Goal: Navigation & Orientation: Find specific page/section

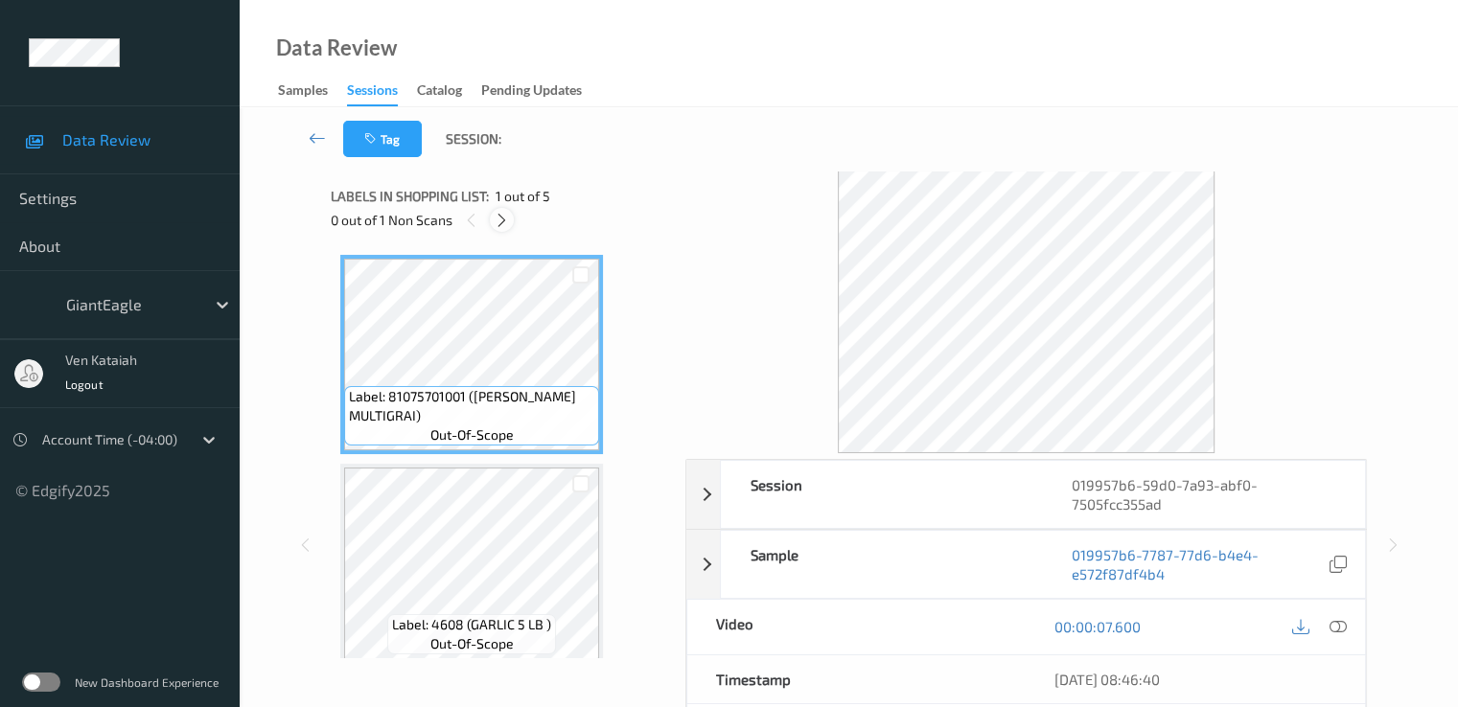
click at [504, 219] on icon at bounding box center [502, 220] width 16 height 17
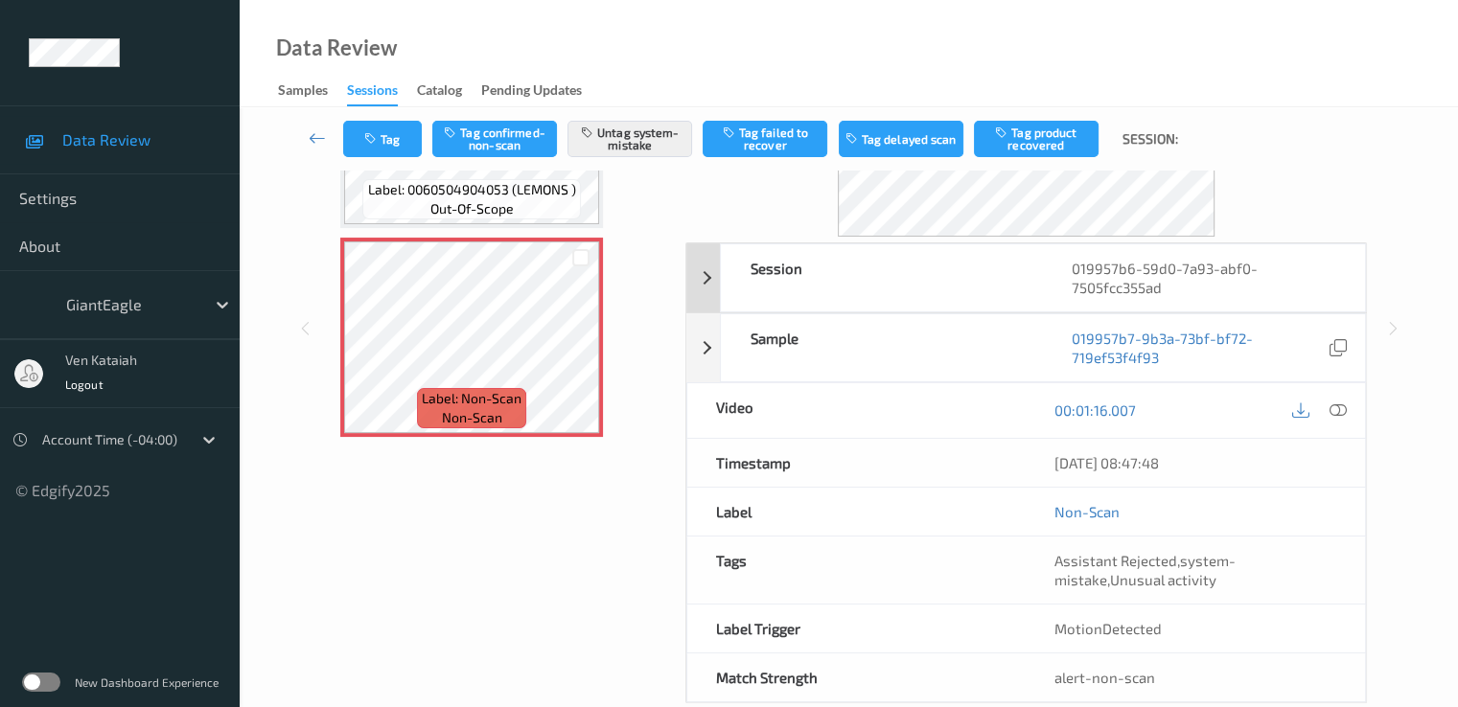
scroll to position [249, 0]
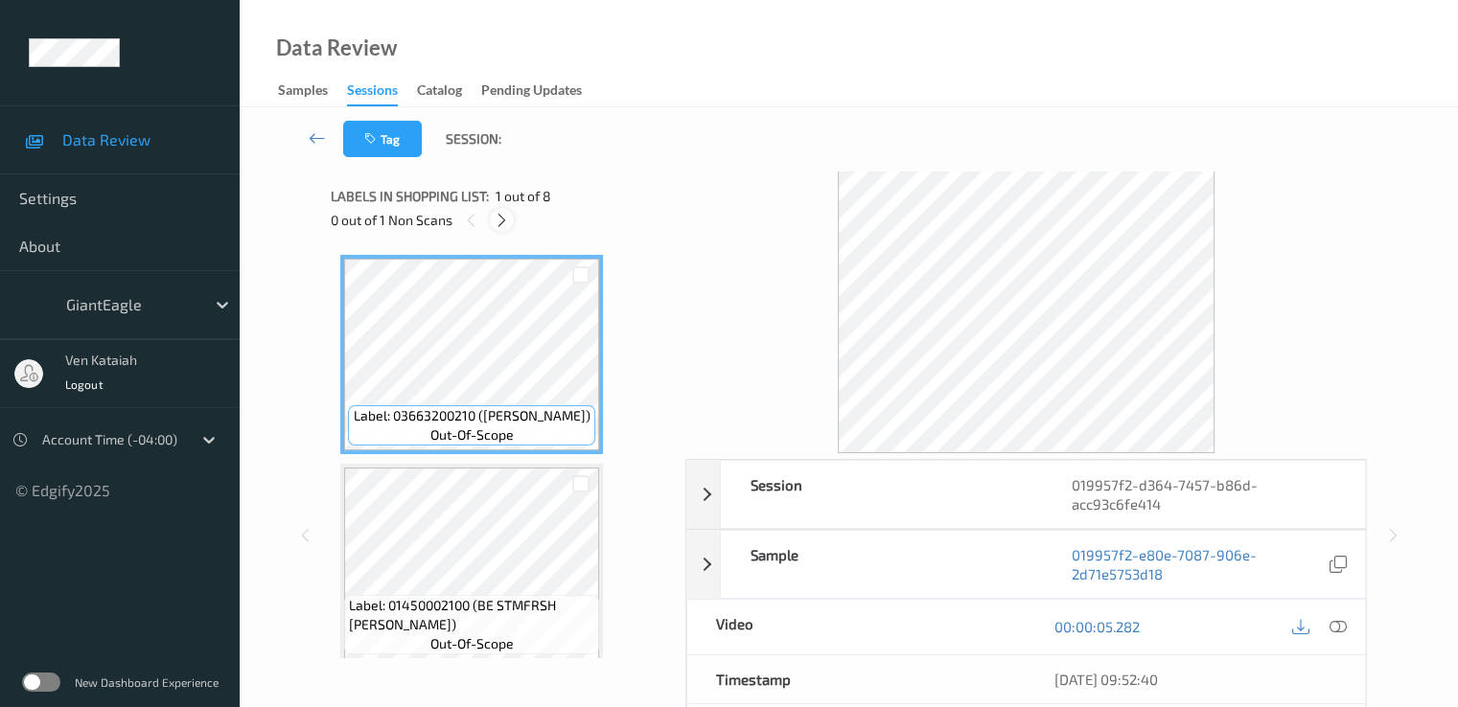
click at [498, 216] on icon at bounding box center [502, 220] width 16 height 17
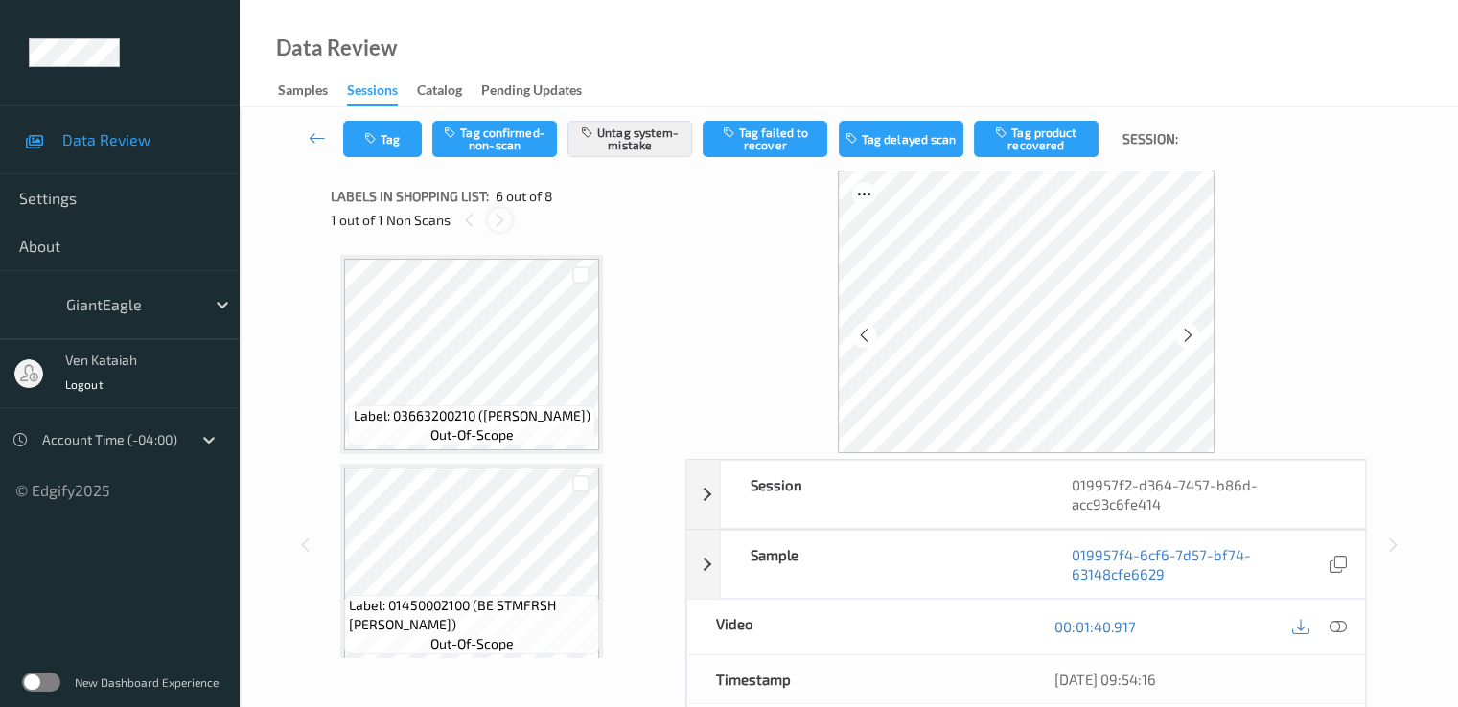
scroll to position [845, 0]
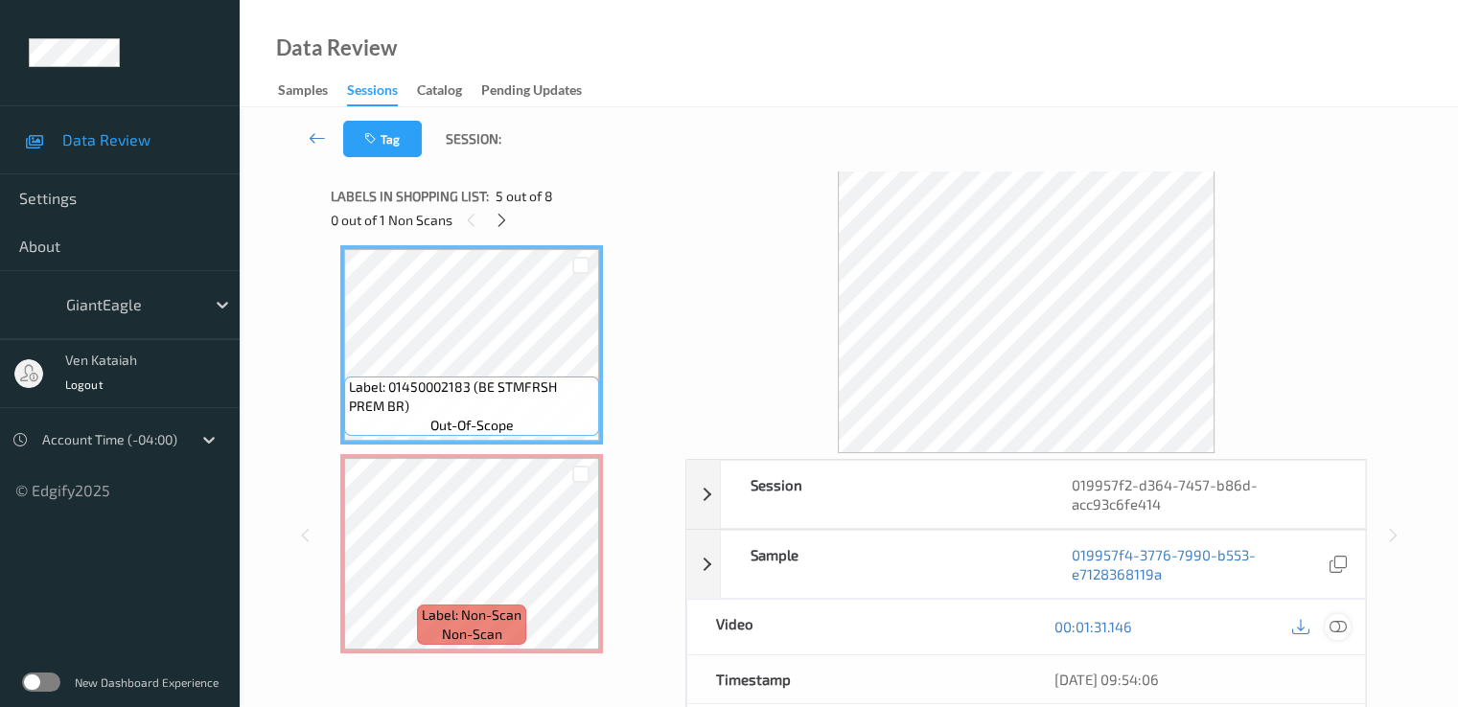
click at [1339, 631] on icon at bounding box center [1336, 626] width 17 height 17
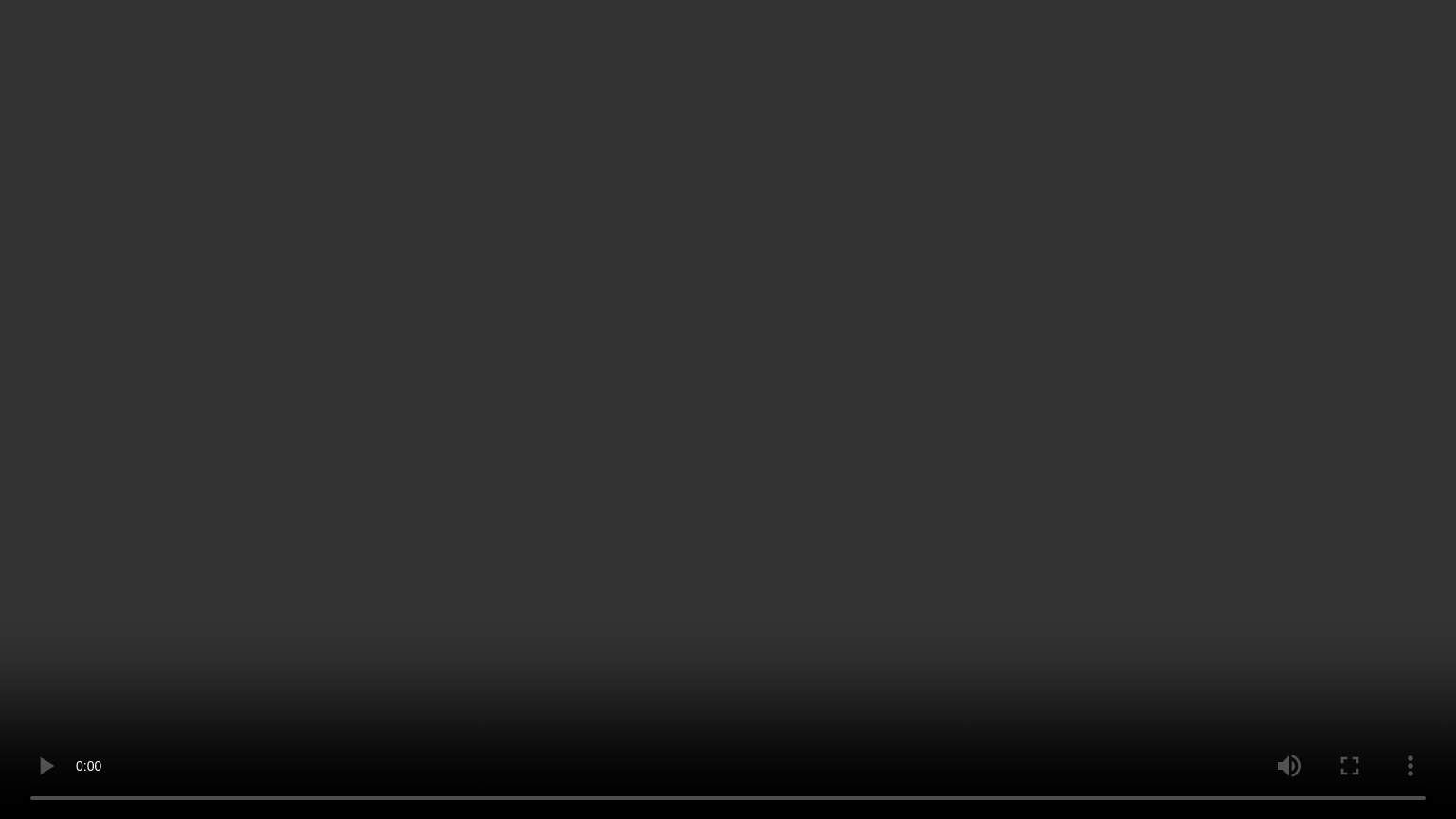
click at [975, 398] on video at bounding box center [728, 410] width 1456 height 819
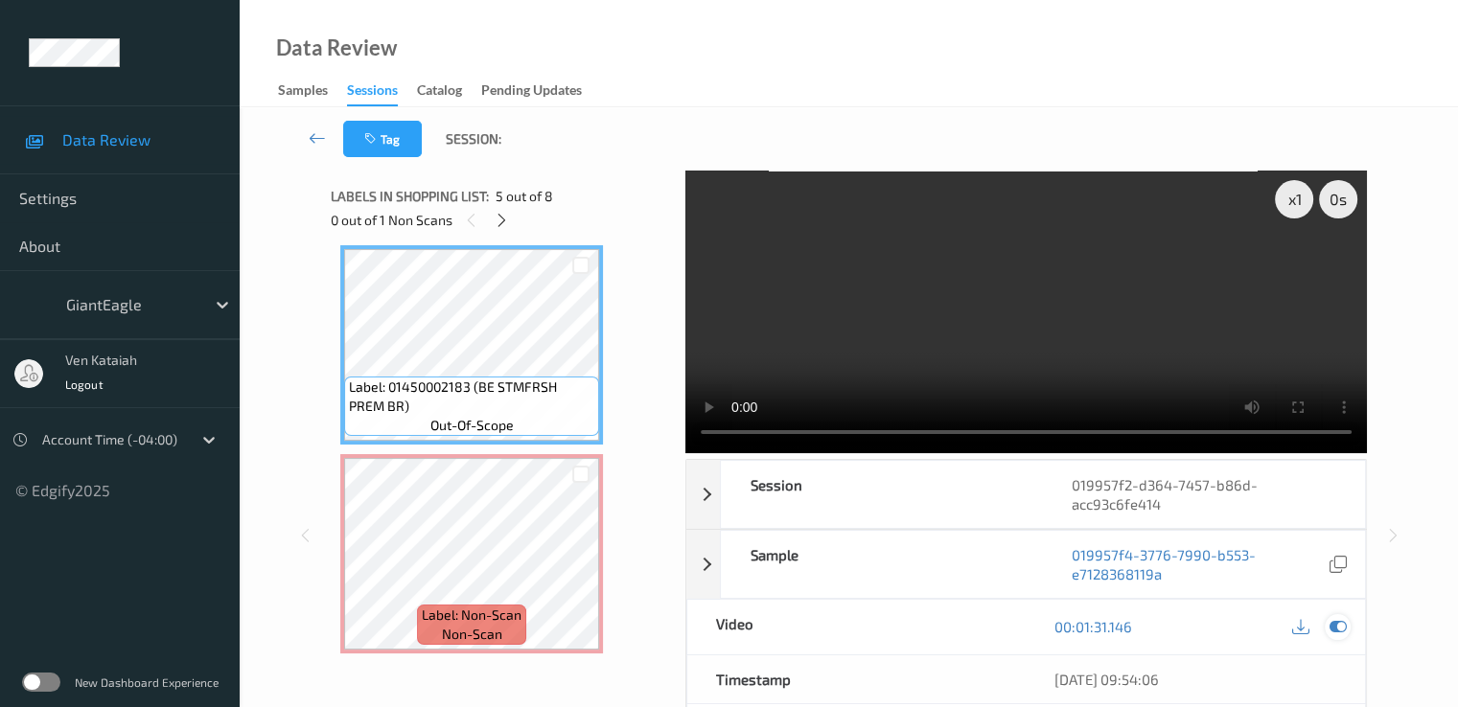
click at [1331, 630] on icon at bounding box center [1336, 626] width 17 height 17
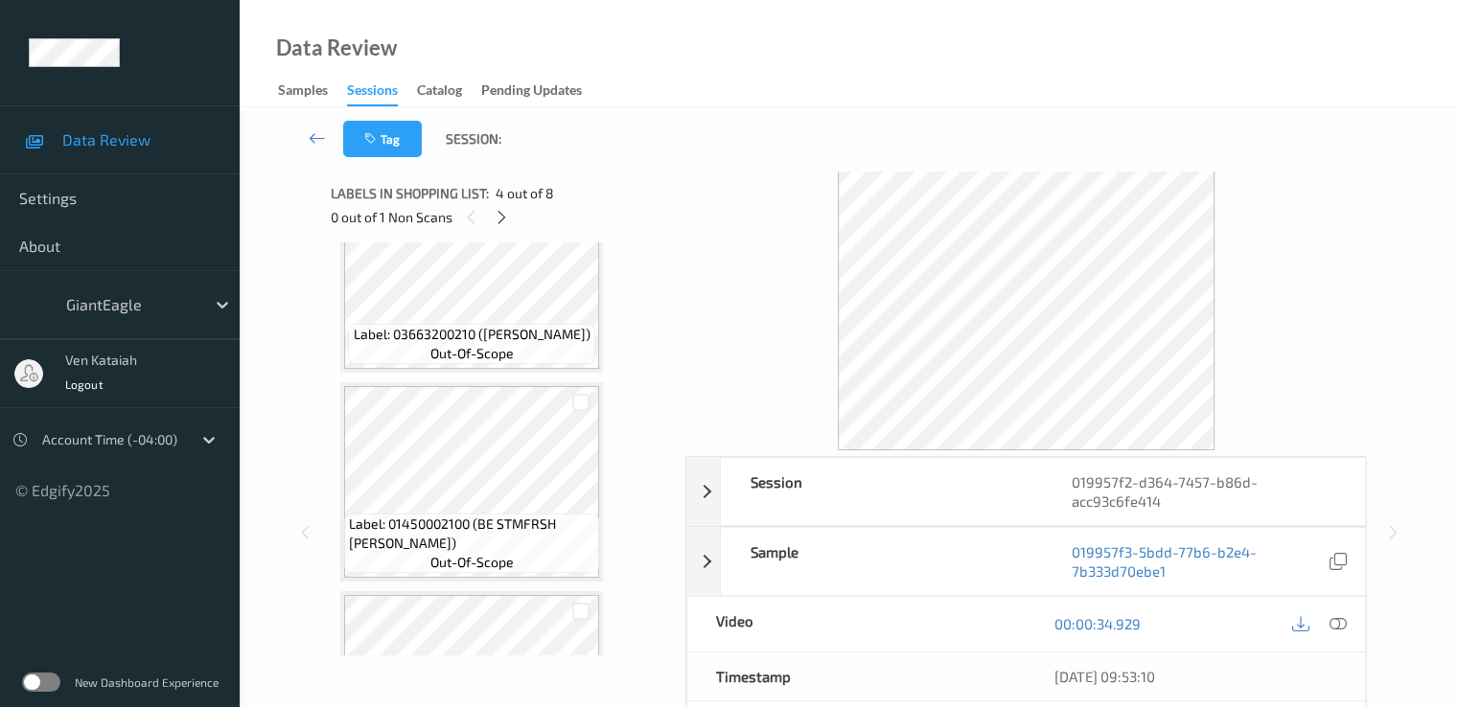
scroll to position [0, 0]
click at [501, 220] on icon at bounding box center [502, 220] width 16 height 17
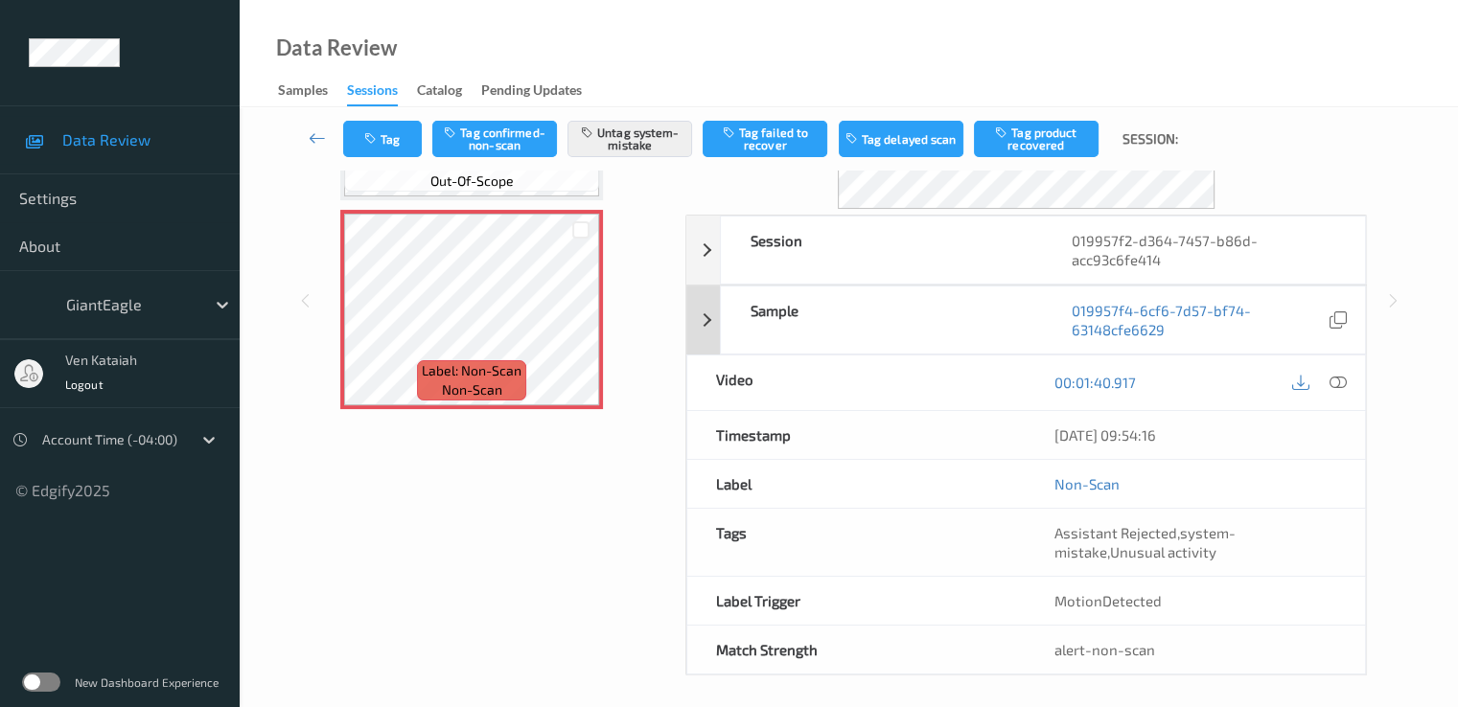
scroll to position [249, 0]
